Goal: Task Accomplishment & Management: Complete application form

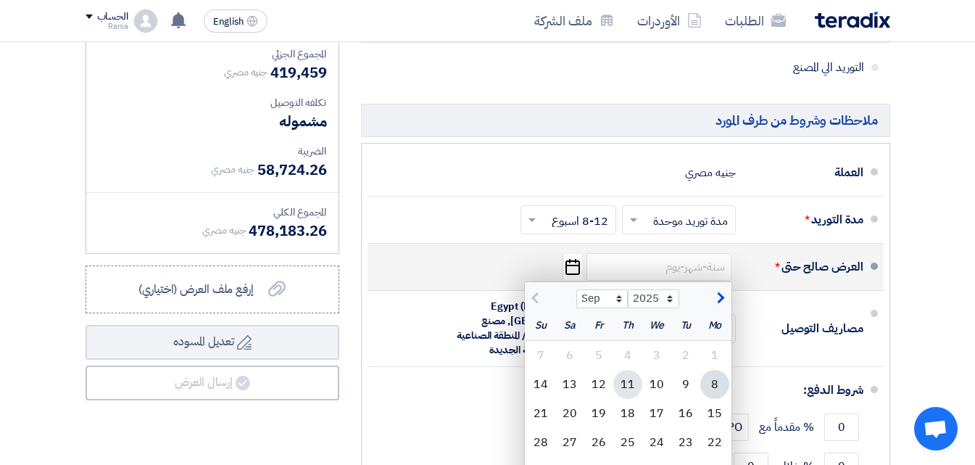
click at [629, 370] on div "11" at bounding box center [627, 384] width 29 height 29
type input "[DATE]"
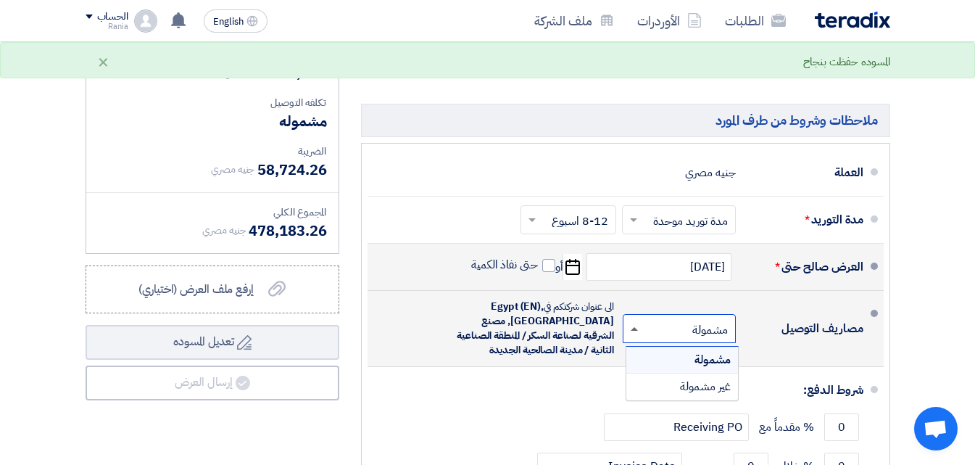
click at [634, 327] on span at bounding box center [634, 329] width 7 height 4
click at [665, 373] on div "غير مشمولة" at bounding box center [682, 386] width 112 height 26
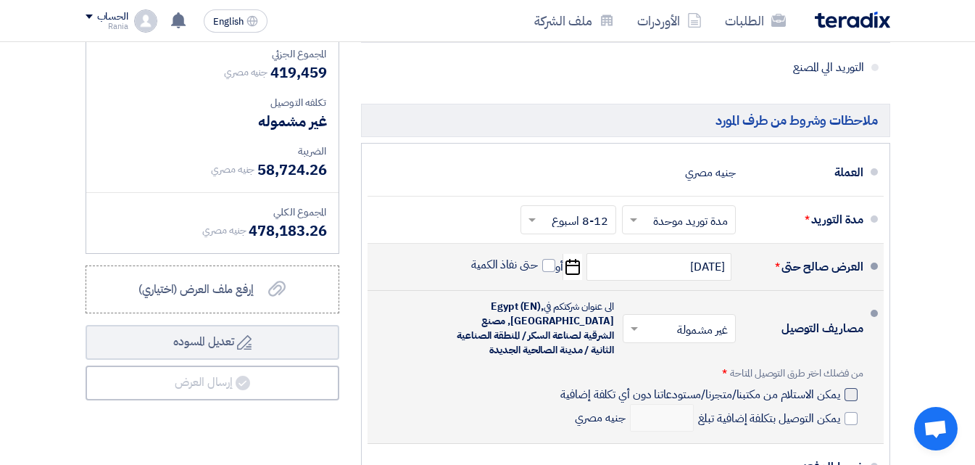
click at [848, 388] on div at bounding box center [850, 394] width 13 height 13
click at [839, 386] on input "يمكن الاستلام من مكتبنا/متجرنا/مستودعاتنا دون أي تكلفة إضافية" at bounding box center [698, 400] width 282 height 28
checkbox input "true"
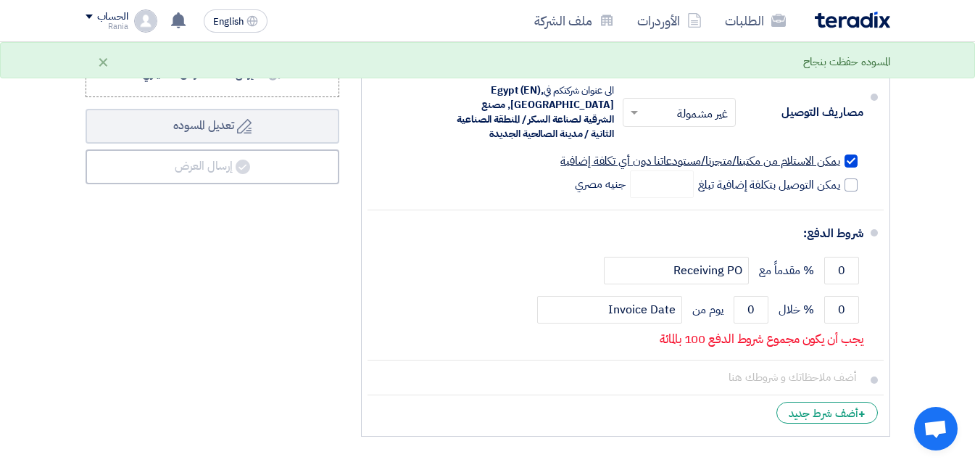
scroll to position [1247, 0]
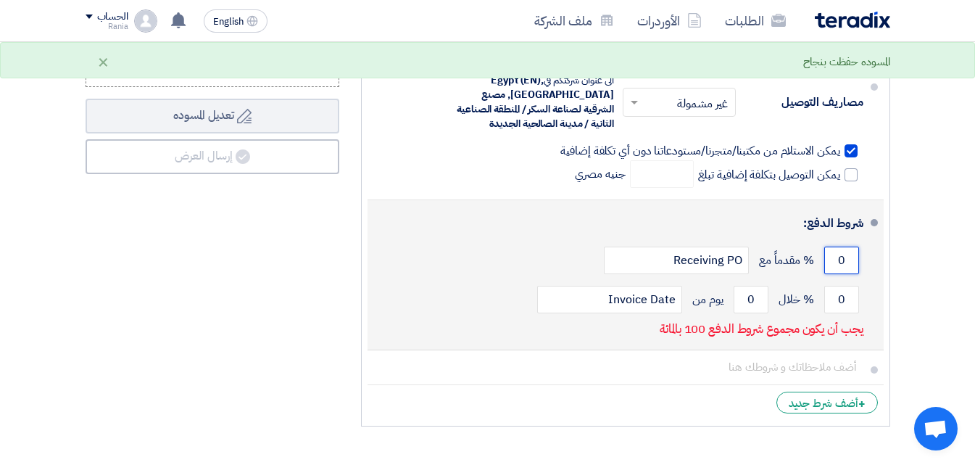
click at [831, 246] on input "0" at bounding box center [841, 260] width 35 height 28
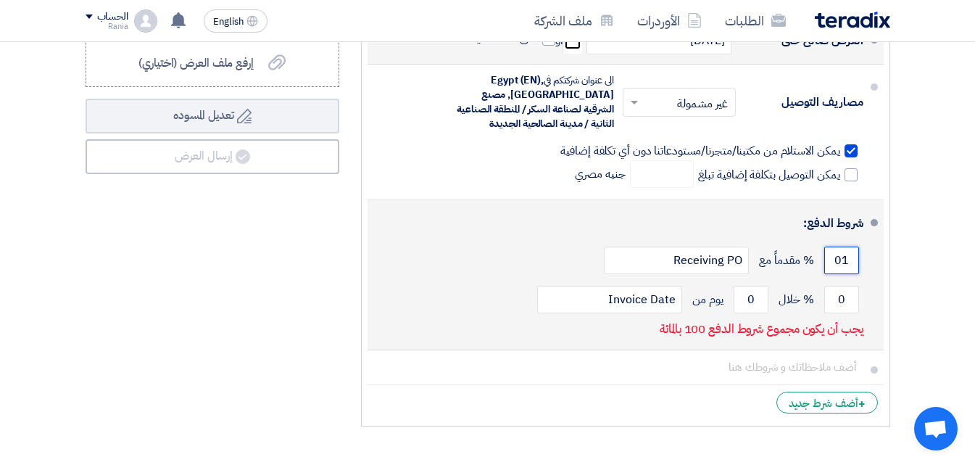
drag, startPoint x: 847, startPoint y: 240, endPoint x: 826, endPoint y: 241, distance: 21.0
click at [826, 246] on input "01" at bounding box center [841, 260] width 35 height 28
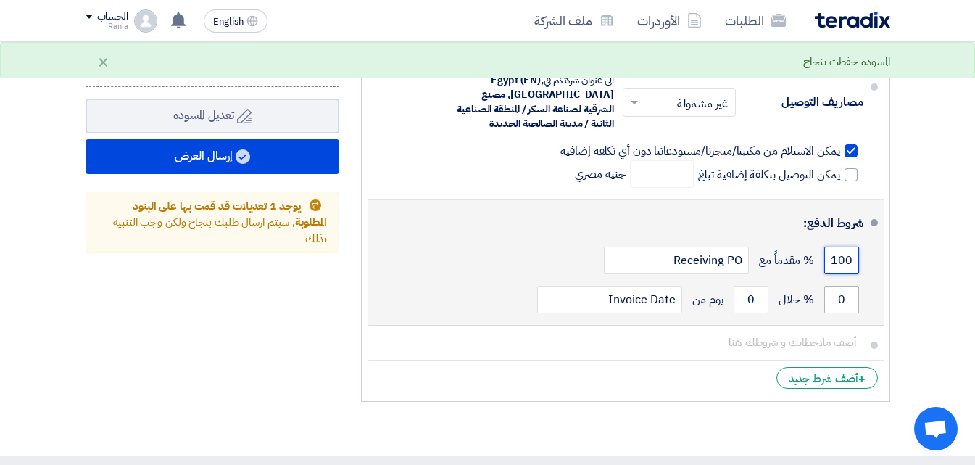
type input "100"
click at [836, 286] on input "0" at bounding box center [841, 300] width 35 height 28
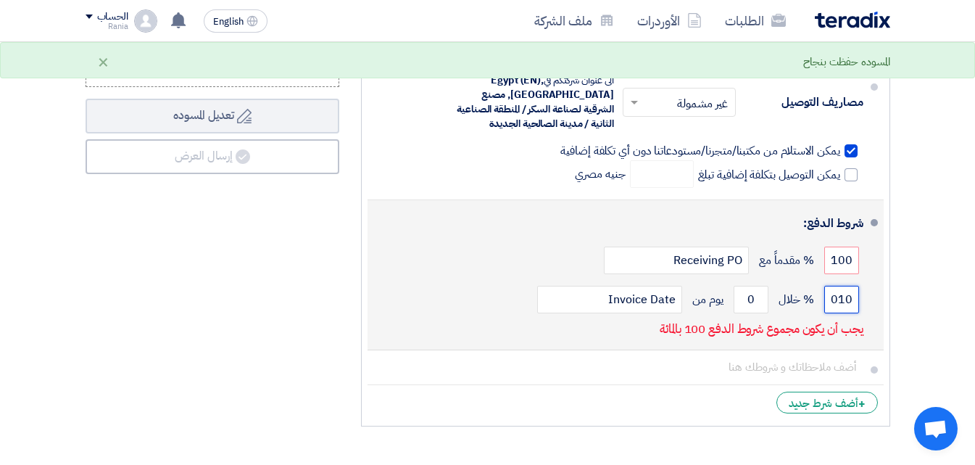
drag, startPoint x: 852, startPoint y: 279, endPoint x: 810, endPoint y: 274, distance: 42.3
click at [810, 280] on div "010 % خلال 0 يوم من Invoice Date" at bounding box center [621, 299] width 484 height 39
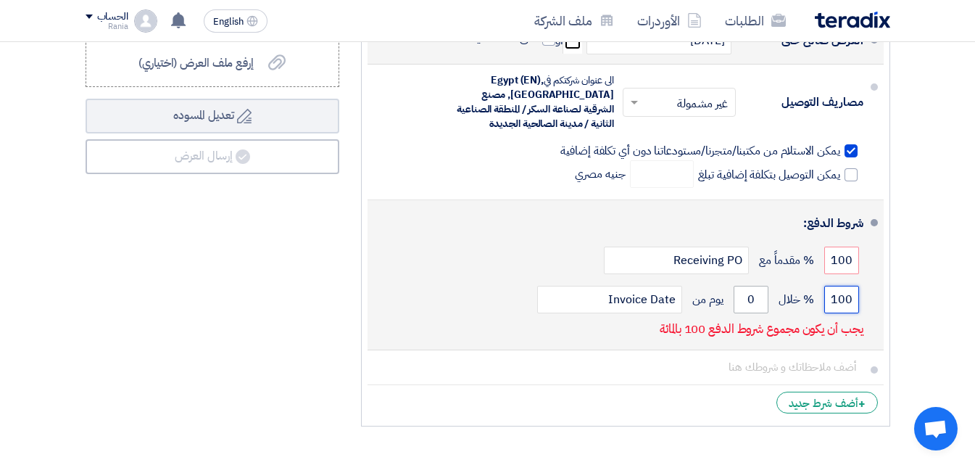
type input "100"
drag, startPoint x: 752, startPoint y: 279, endPoint x: 727, endPoint y: 280, distance: 25.4
click at [727, 280] on div "100 % خلال 0 يوم من Invoice Date" at bounding box center [621, 299] width 484 height 39
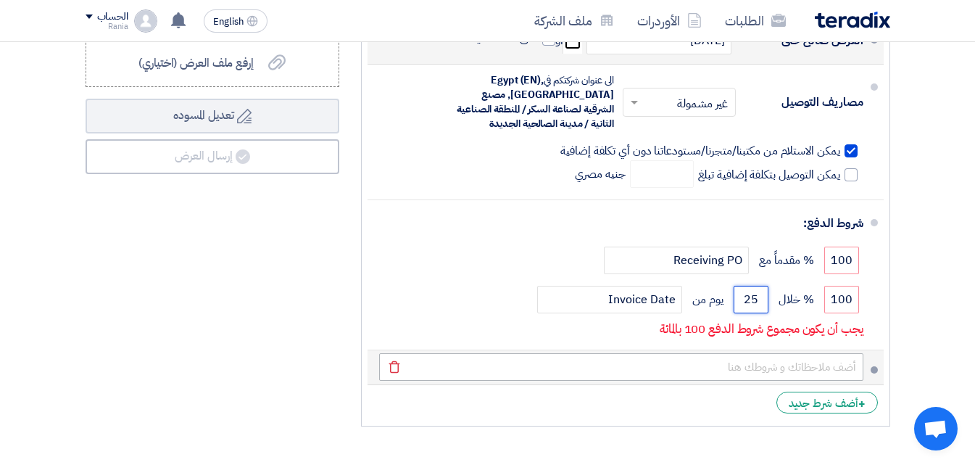
type input "25"
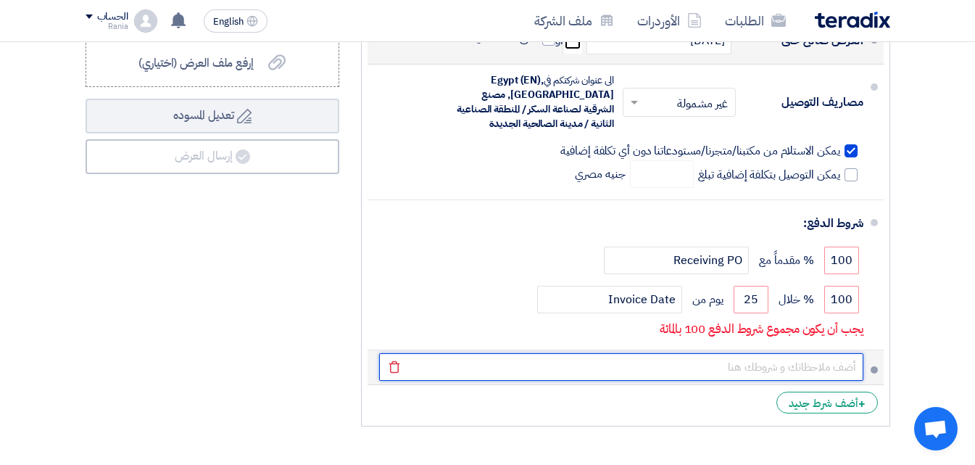
click at [695, 353] on input "text" at bounding box center [621, 367] width 484 height 28
type input "Bank transfer or Cheque 100 % after delivery [DATE]"
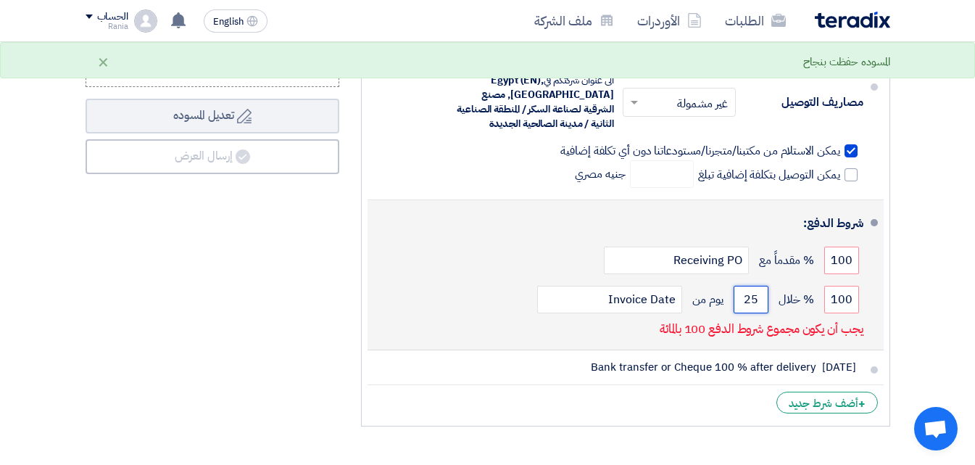
drag, startPoint x: 759, startPoint y: 276, endPoint x: 739, endPoint y: 275, distance: 19.6
click at [739, 286] on input "25" at bounding box center [750, 300] width 35 height 28
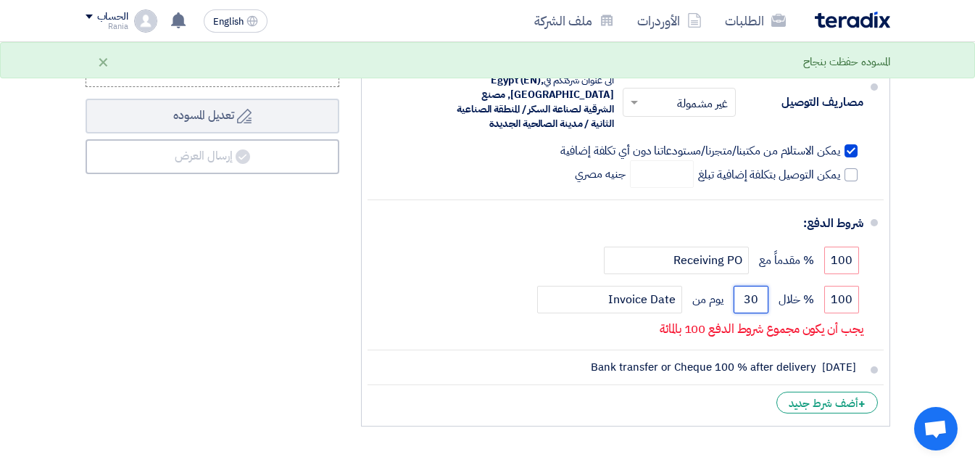
type input "30"
click at [312, 338] on div "ملخص العرض المالي المجموع الجزئي جنيه مصري 419,459 تكلفه التوصيل" at bounding box center [212, 105] width 275 height 655
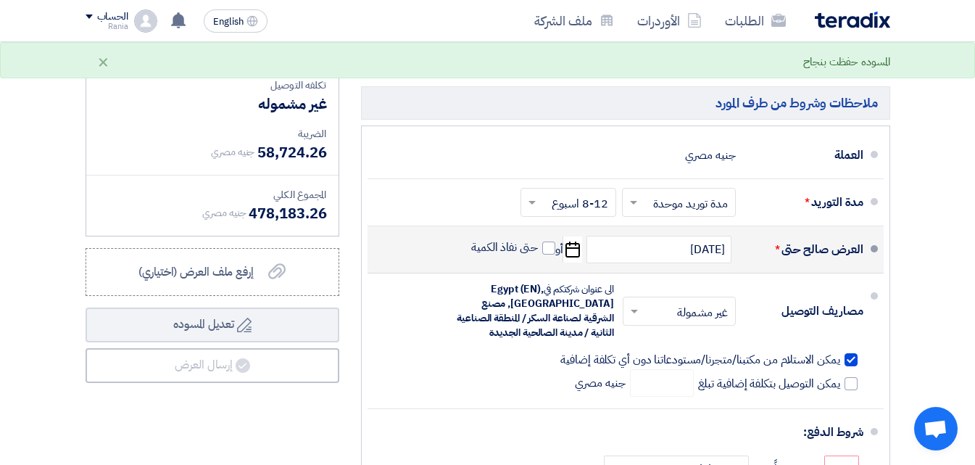
scroll to position [1044, 0]
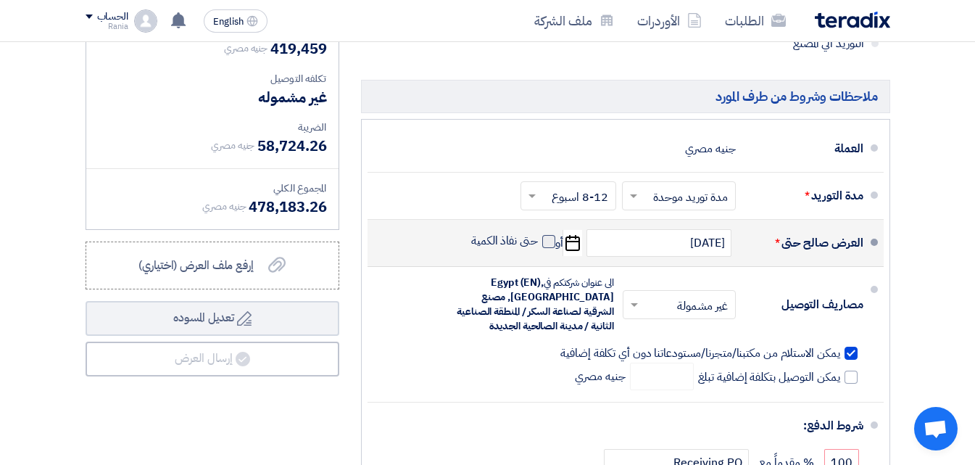
click at [548, 235] on span at bounding box center [548, 241] width 13 height 13
click at [538, 233] on input "حتى نفاذ الكمية" at bounding box center [503, 247] width 70 height 28
checkbox input "true"
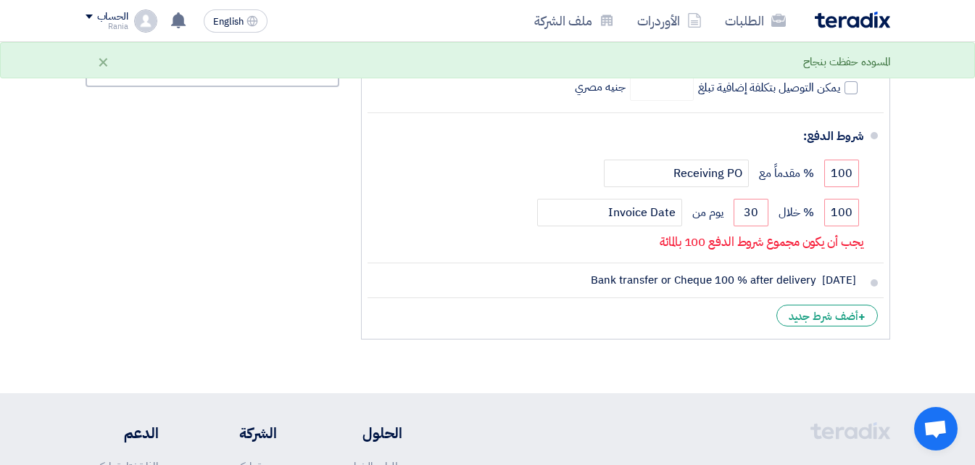
scroll to position [1331, 0]
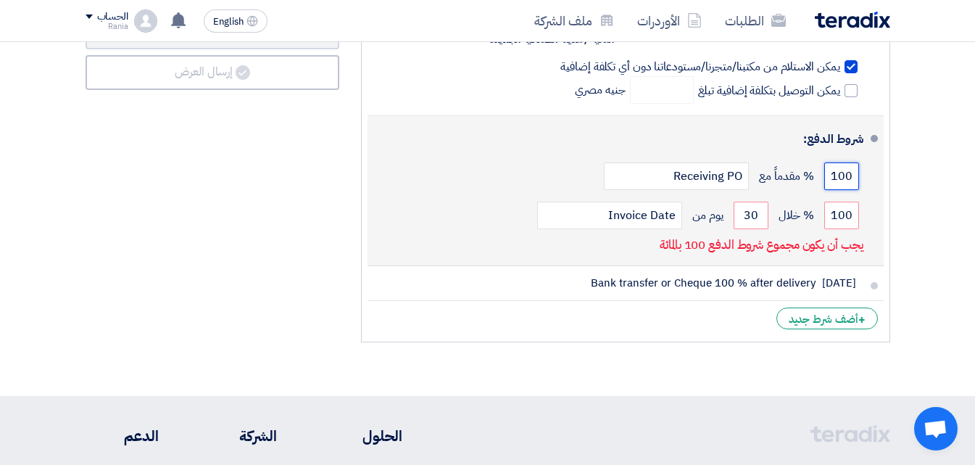
drag, startPoint x: 854, startPoint y: 156, endPoint x: 820, endPoint y: 154, distance: 33.4
click at [820, 157] on div "100 % مقدماً مع Receiving PO" at bounding box center [621, 176] width 484 height 39
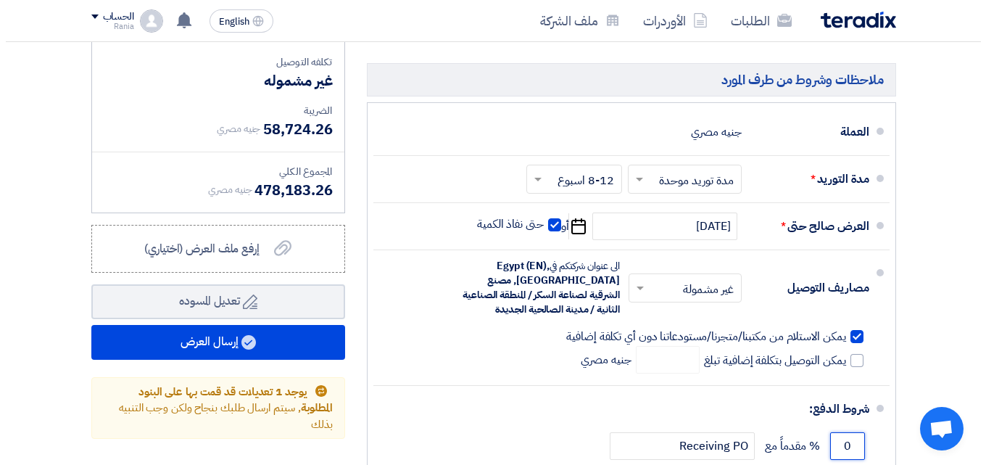
scroll to position [1068, 0]
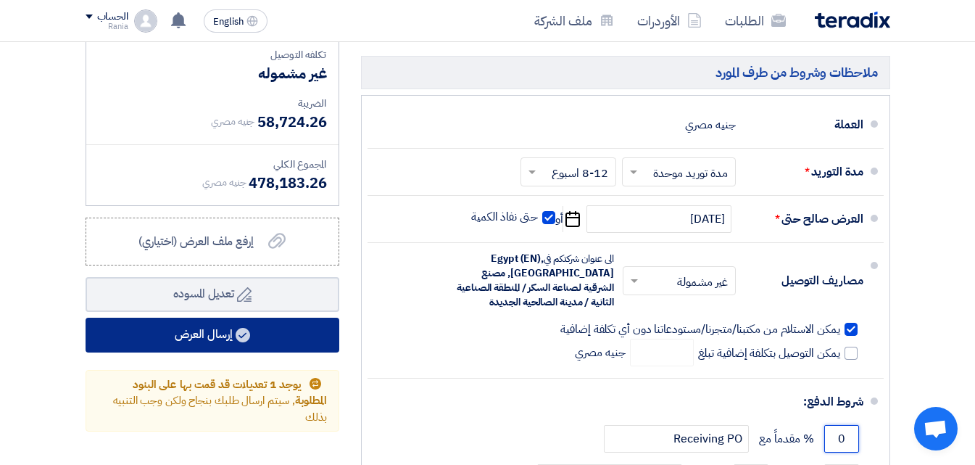
type input "0"
click at [233, 317] on button "إرسال العرض" at bounding box center [213, 334] width 254 height 35
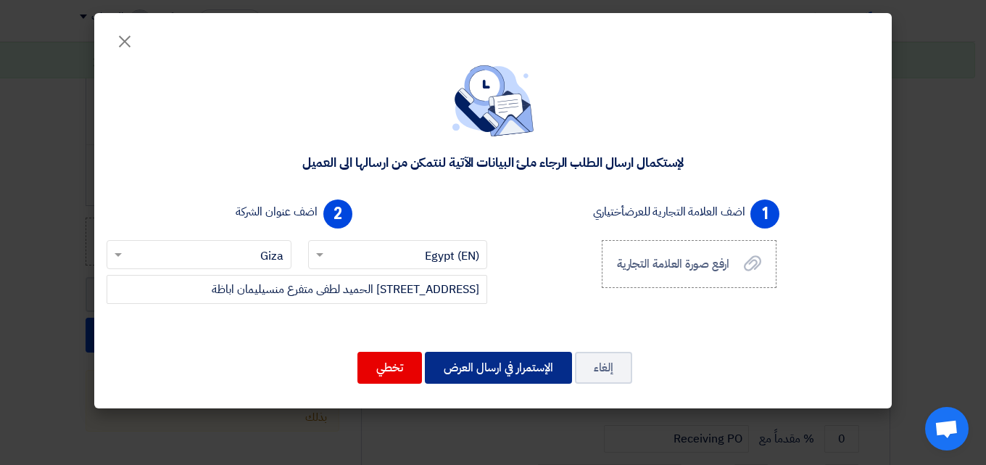
click at [468, 366] on button "الإستمرار في ارسال العرض" at bounding box center [498, 368] width 147 height 32
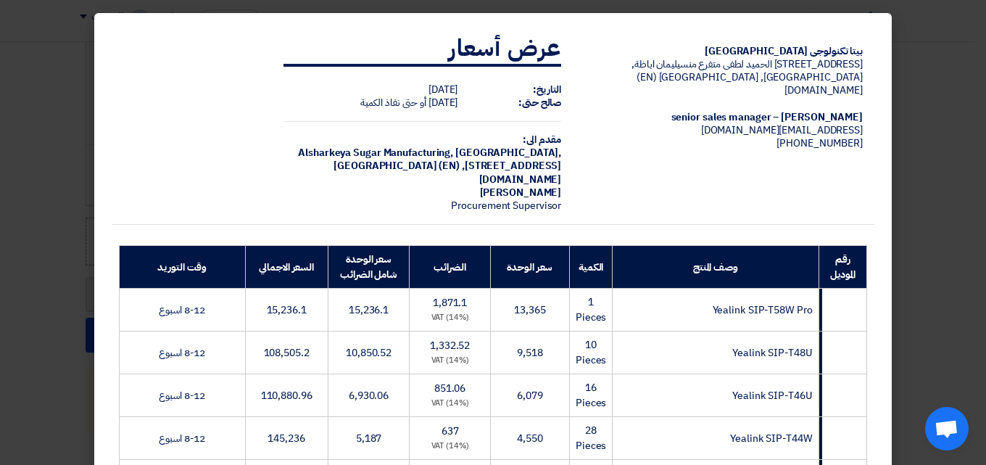
scroll to position [476, 0]
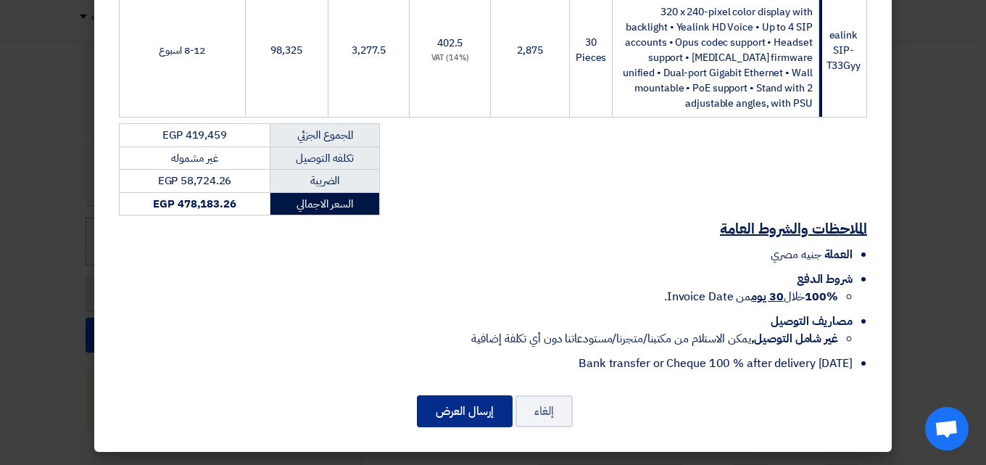
click at [462, 411] on button "إرسال العرض" at bounding box center [465, 411] width 96 height 32
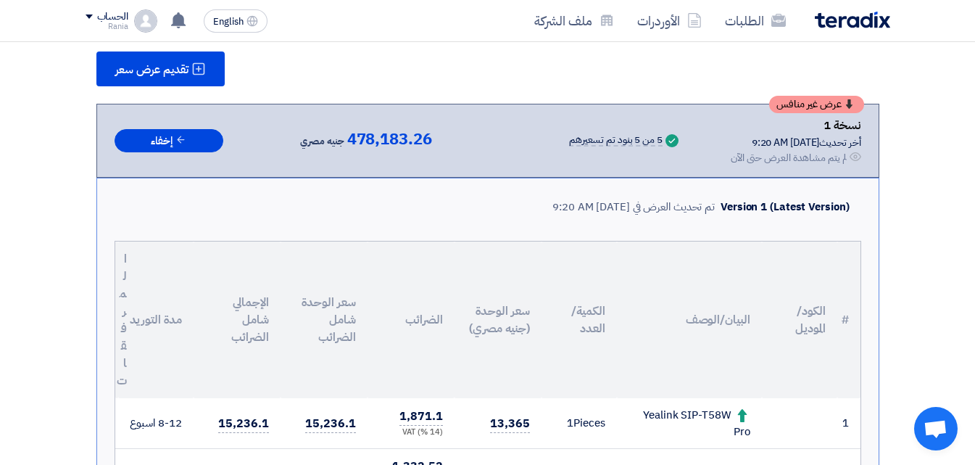
scroll to position [1400, 0]
